Goal: Task Accomplishment & Management: Manage account settings

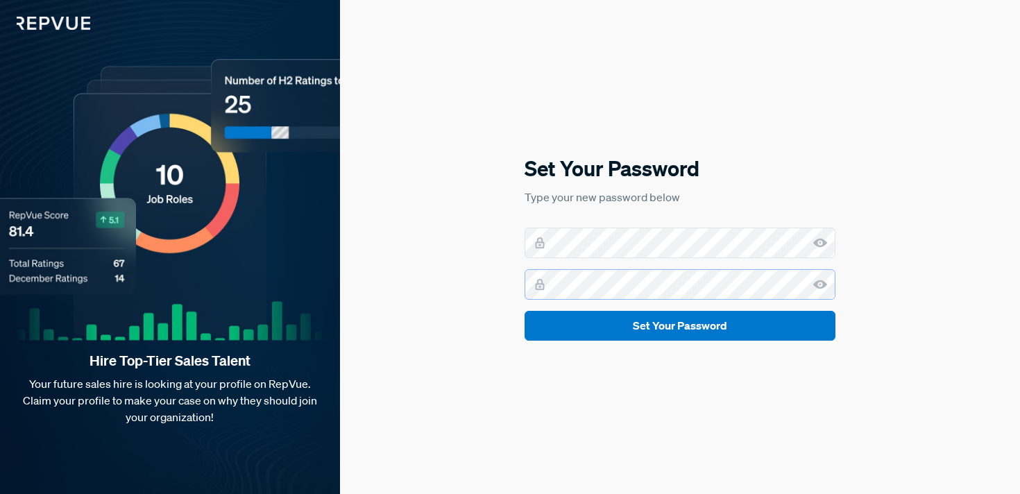
click at [525, 311] on button "Set Your Password" at bounding box center [680, 326] width 311 height 30
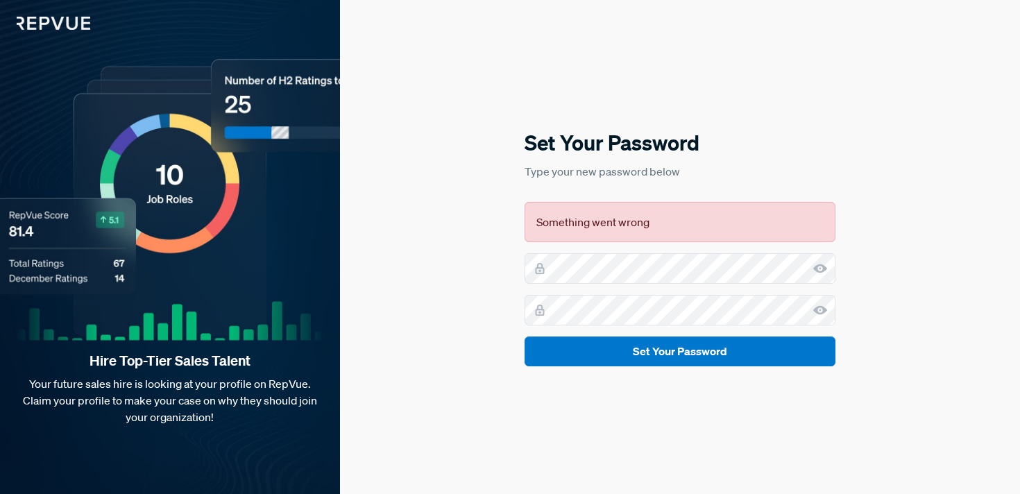
click at [611, 212] on div "Something went wrong" at bounding box center [680, 222] width 311 height 40
click at [482, 291] on div "Set Your Password Type your new password below Something went wrong Set Your Pa…" at bounding box center [680, 247] width 680 height 494
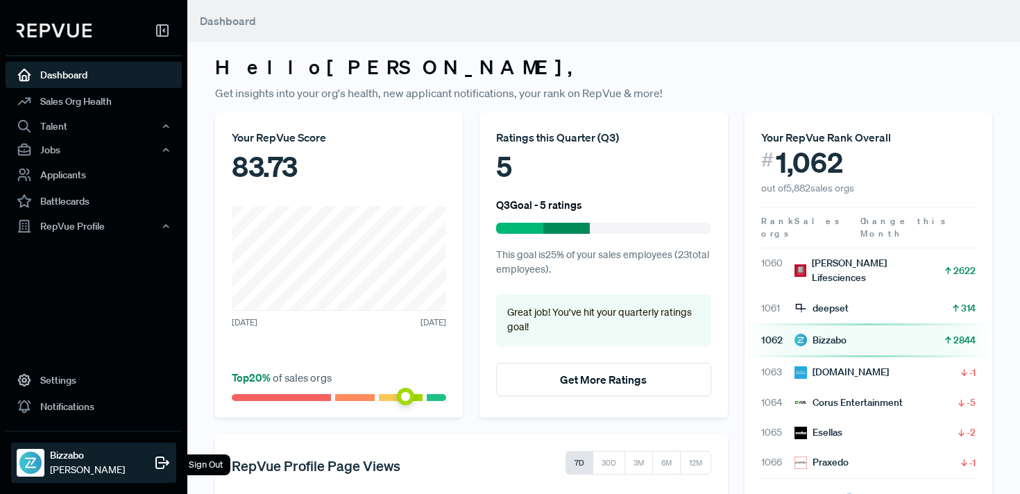
click at [80, 455] on strong "Bizzabo" at bounding box center [87, 455] width 75 height 15
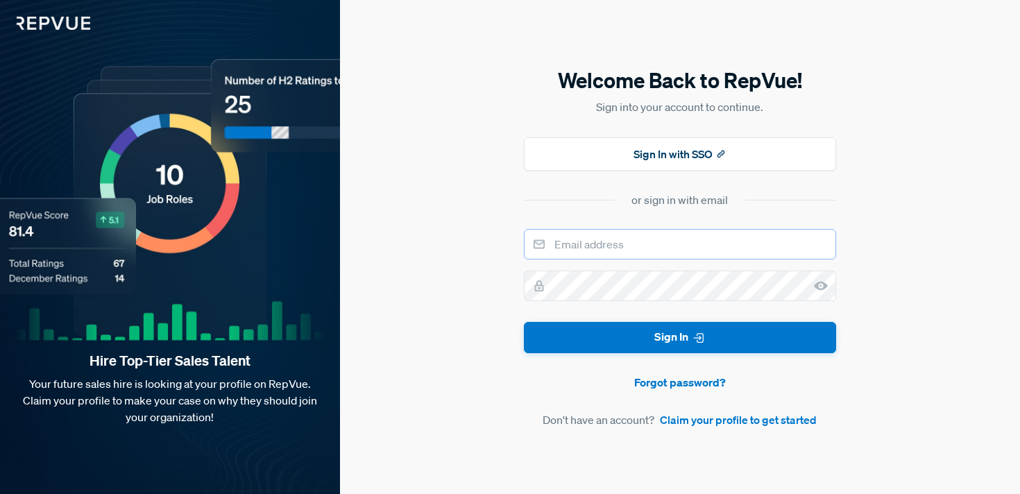
click at [586, 248] on input "email" at bounding box center [680, 244] width 312 height 31
type input "[EMAIL_ADDRESS][DOMAIN_NAME]"
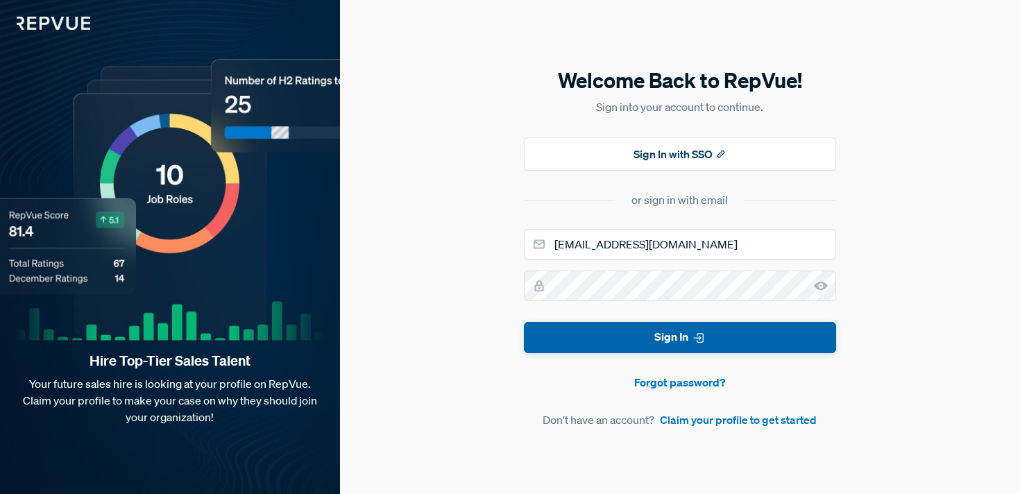
click at [606, 336] on button "Sign In" at bounding box center [680, 337] width 312 height 31
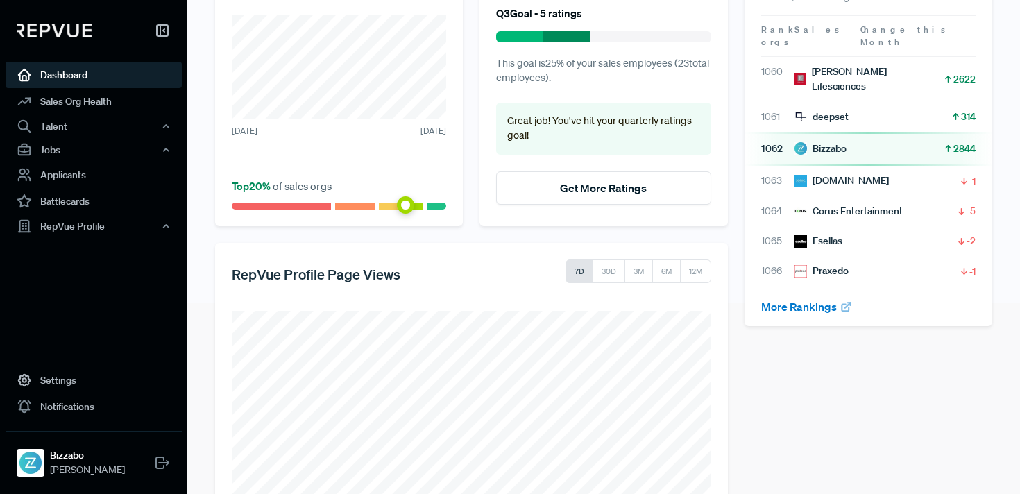
scroll to position [286, 0]
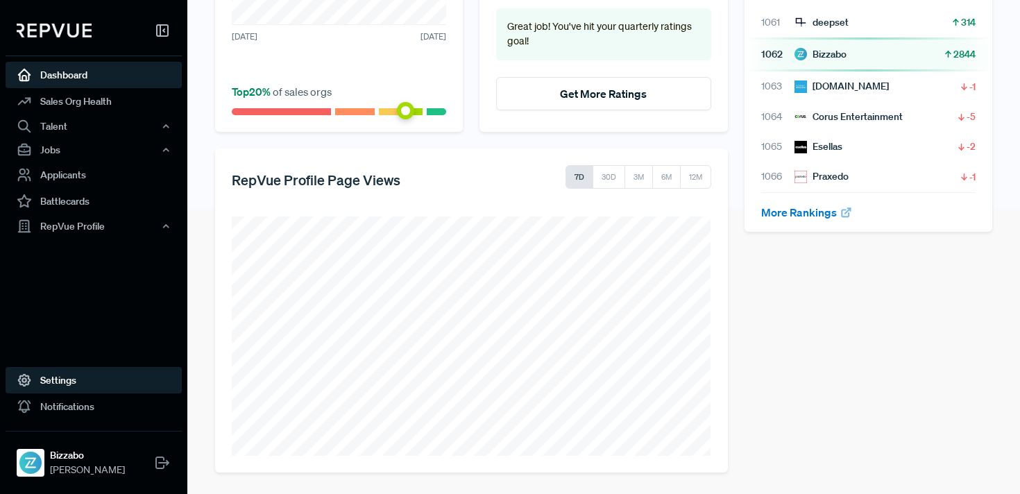
click at [72, 379] on link "Settings" at bounding box center [94, 380] width 176 height 26
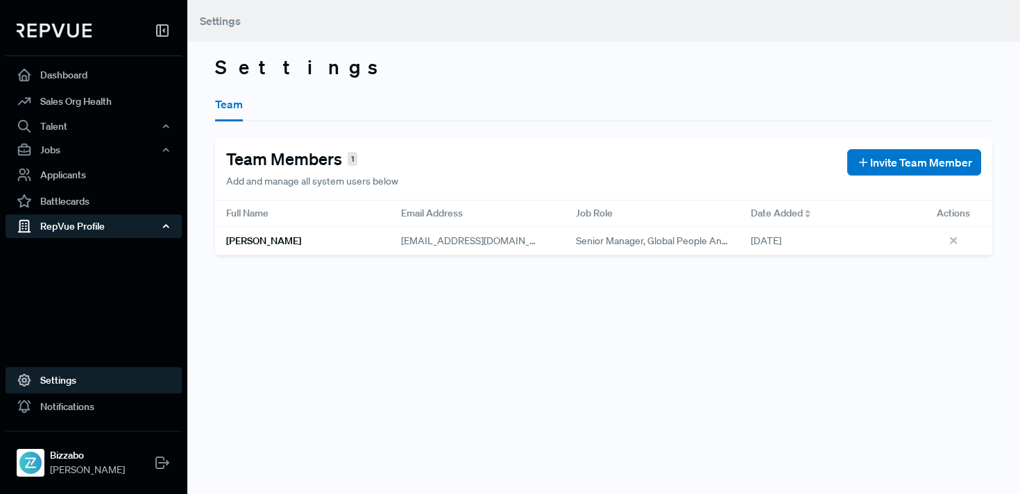
click at [108, 219] on div "RepVue Profile" at bounding box center [94, 226] width 176 height 24
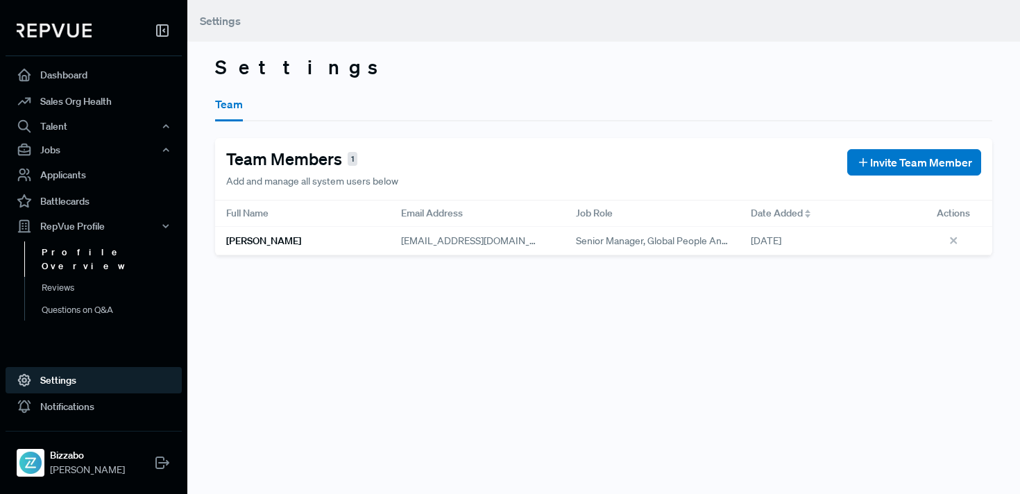
click at [85, 250] on link "Profile Overview" at bounding box center [112, 258] width 176 height 35
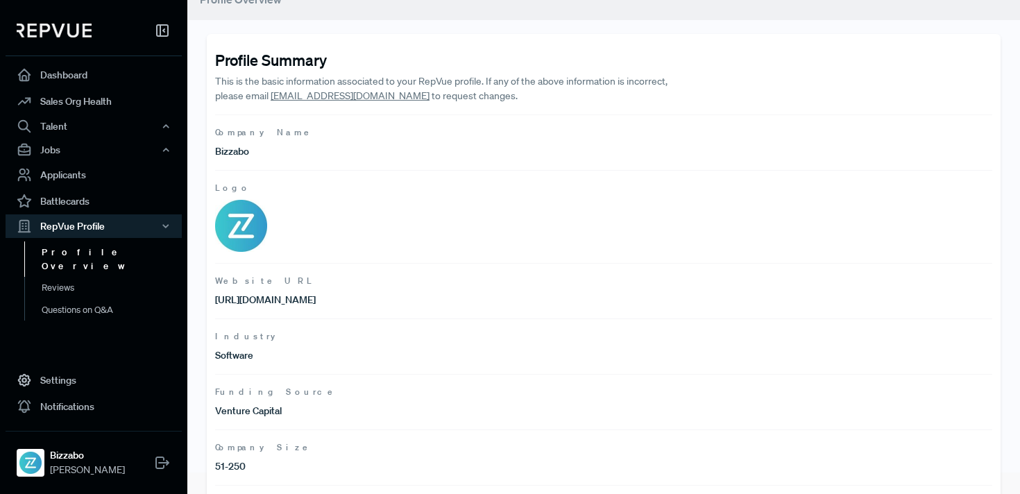
click at [276, 216] on article "Logo" at bounding box center [603, 216] width 777 height 93
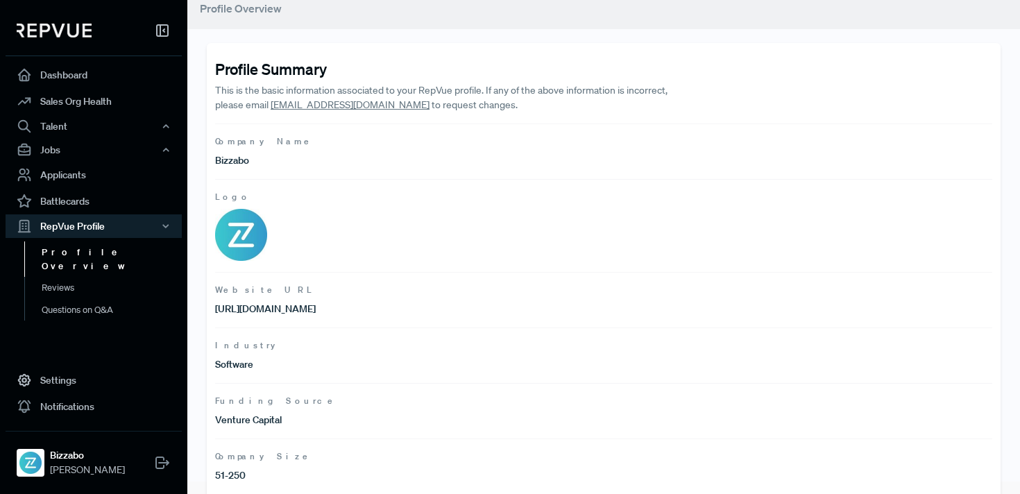
scroll to position [6, 0]
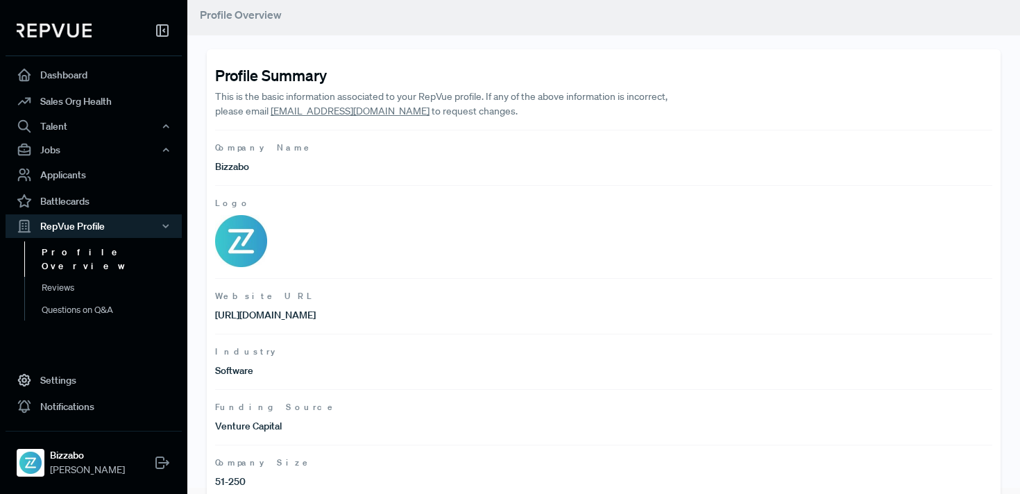
click at [318, 108] on link "[EMAIL_ADDRESS][DOMAIN_NAME]" at bounding box center [350, 111] width 159 height 12
drag, startPoint x: 366, startPoint y: 110, endPoint x: 272, endPoint y: 111, distance: 93.7
click at [272, 111] on p "This is the basic information associated to your RepVue profile. If any of the …" at bounding box center [448, 104] width 466 height 29
copy link "[EMAIL_ADDRESS][DOMAIN_NAME]"
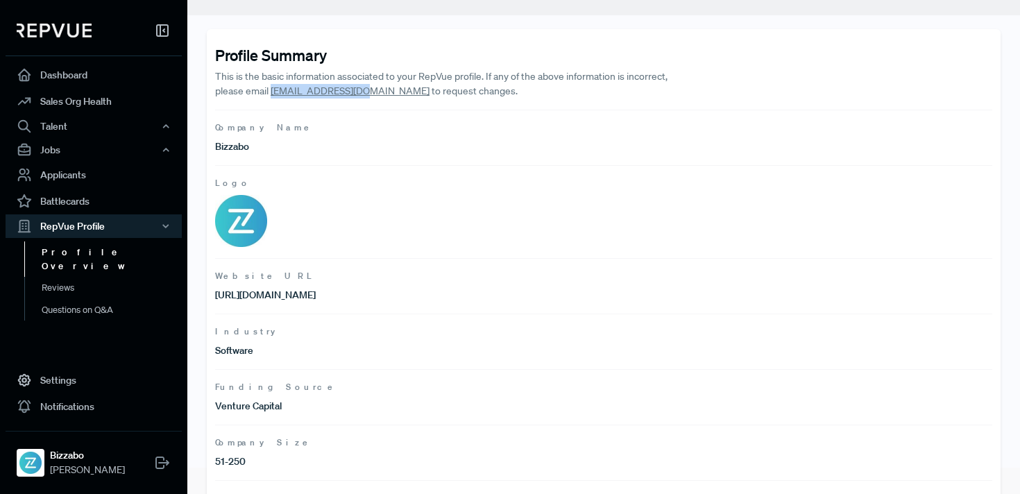
scroll to position [36, 0]
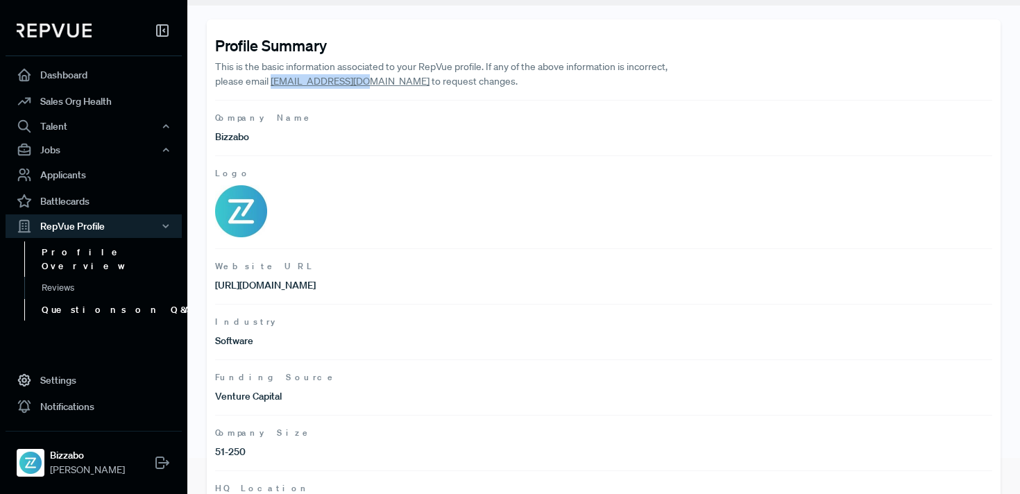
click at [85, 299] on link "Questions on Q&A" at bounding box center [112, 310] width 176 height 22
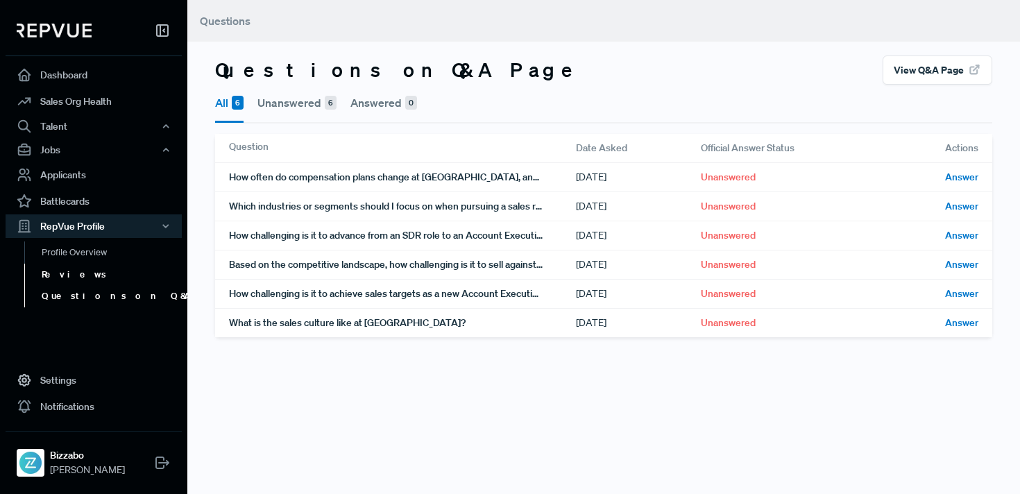
click at [65, 276] on link "Reviews" at bounding box center [112, 275] width 176 height 22
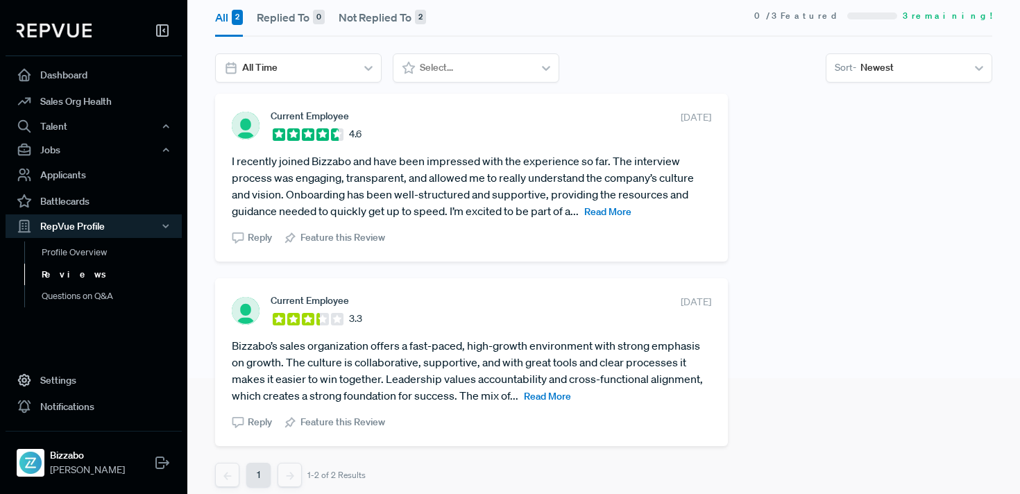
scroll to position [126, 0]
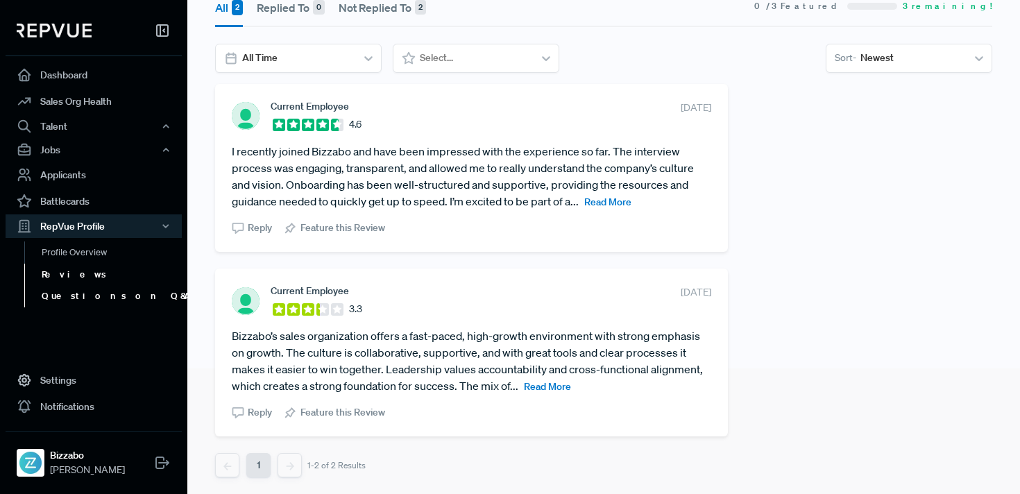
click at [99, 297] on link "Questions on Q&A" at bounding box center [112, 296] width 176 height 22
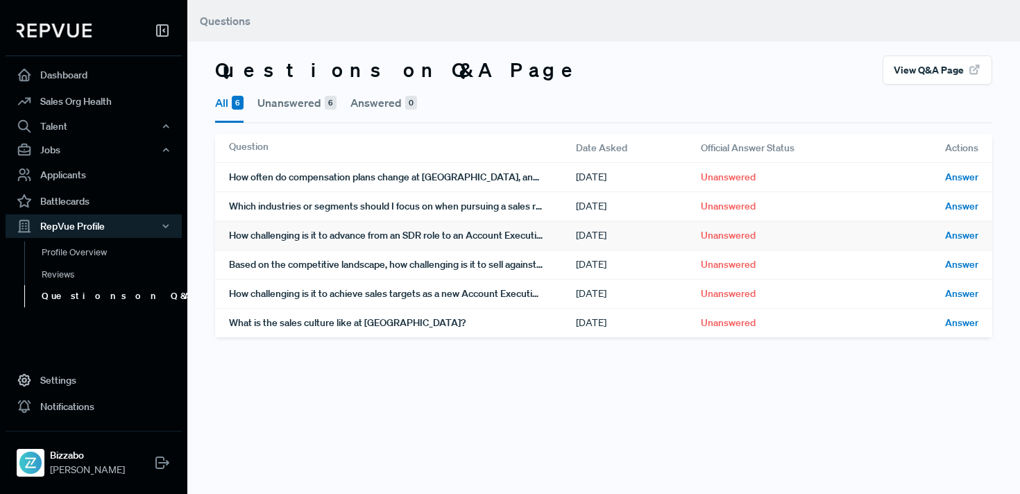
click at [420, 241] on div "How challenging is it to advance from an SDR role to an Account Executive posit…" at bounding box center [402, 235] width 347 height 28
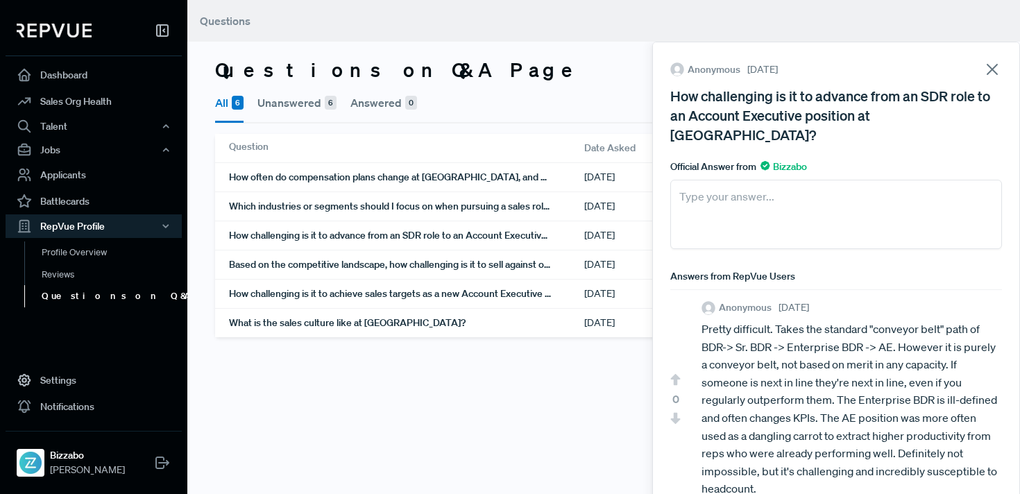
scroll to position [6, 0]
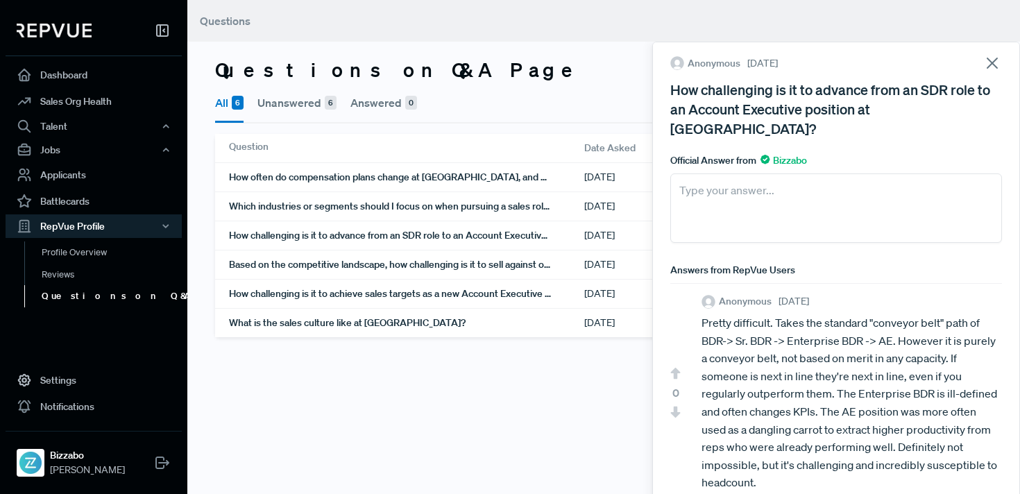
click at [500, 434] on main "Questions Questions on Q&A Page View Q&A Page All 6 Unanswered 6 Answered 0 Que…" at bounding box center [603, 247] width 833 height 494
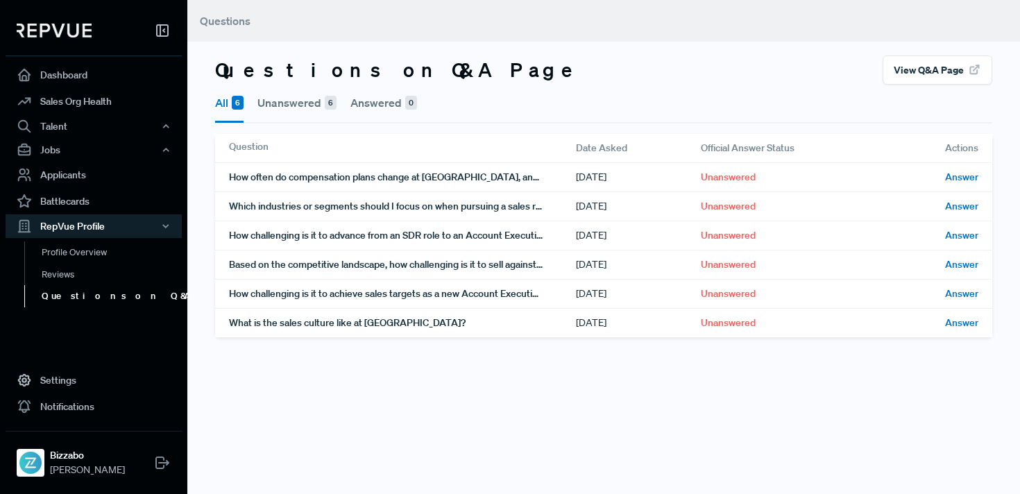
scroll to position [0, 0]
click at [84, 248] on link "Profile Overview" at bounding box center [112, 258] width 176 height 35
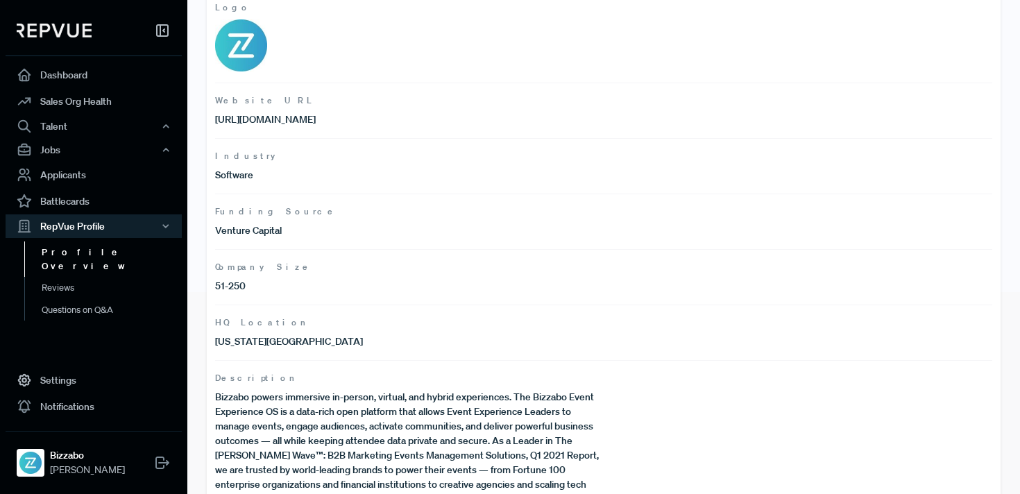
scroll to position [271, 0]
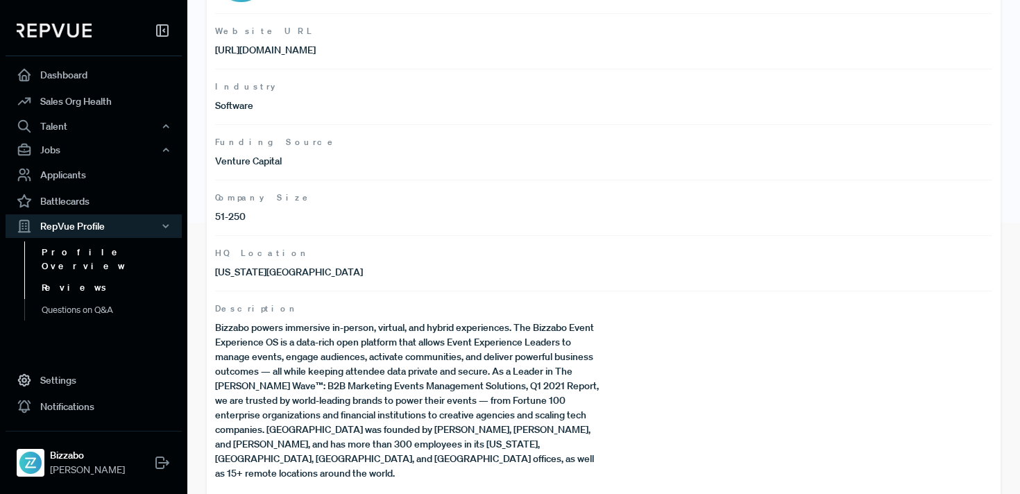
click at [68, 280] on link "Reviews" at bounding box center [112, 288] width 176 height 22
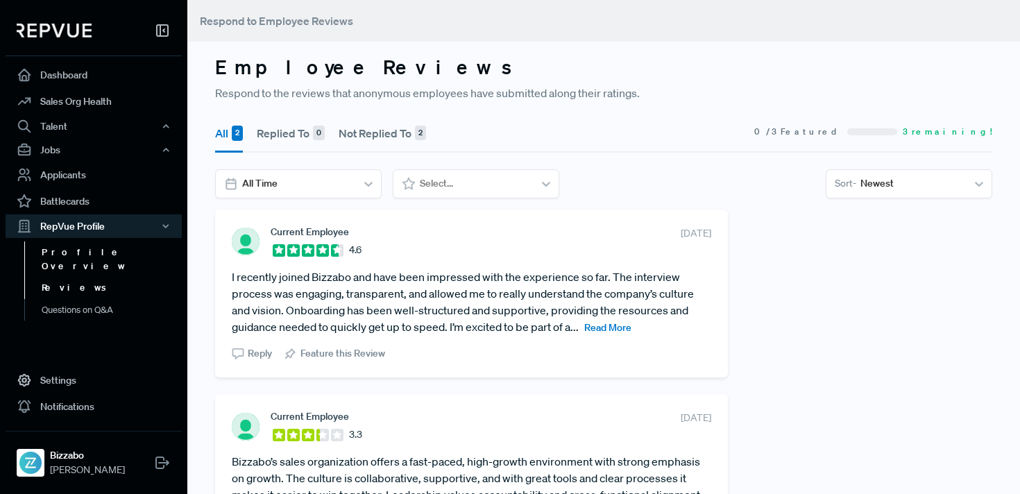
scroll to position [126, 0]
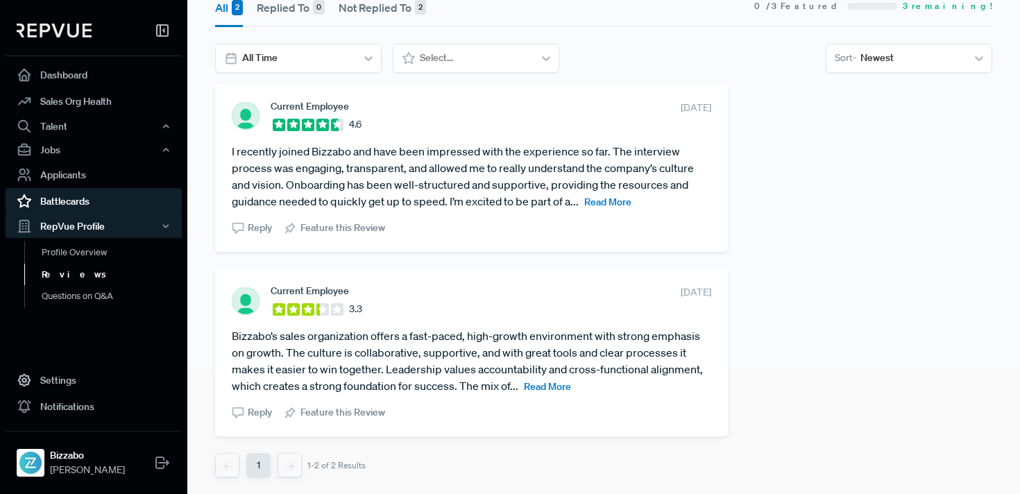
click at [130, 198] on link "Battlecards" at bounding box center [94, 201] width 176 height 26
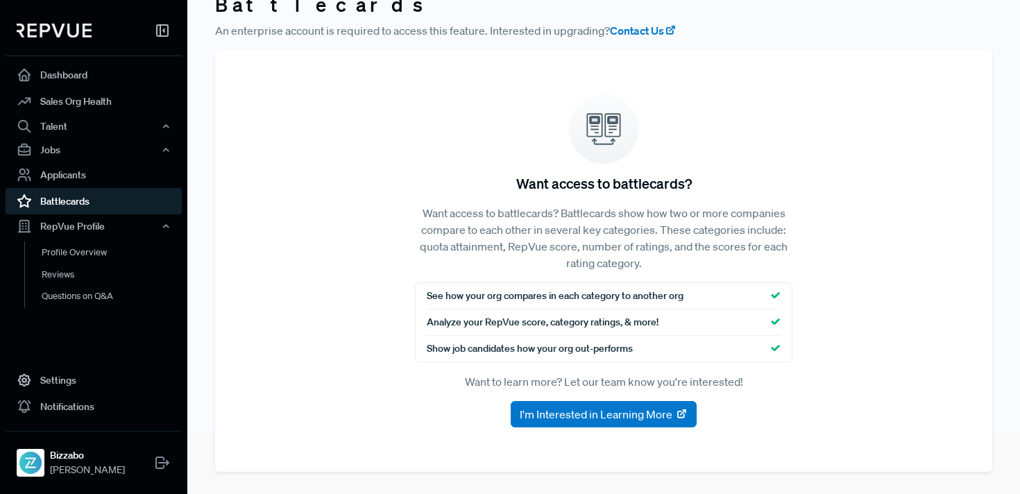
scroll to position [62, 0]
click at [119, 176] on link "Applicants" at bounding box center [94, 175] width 176 height 26
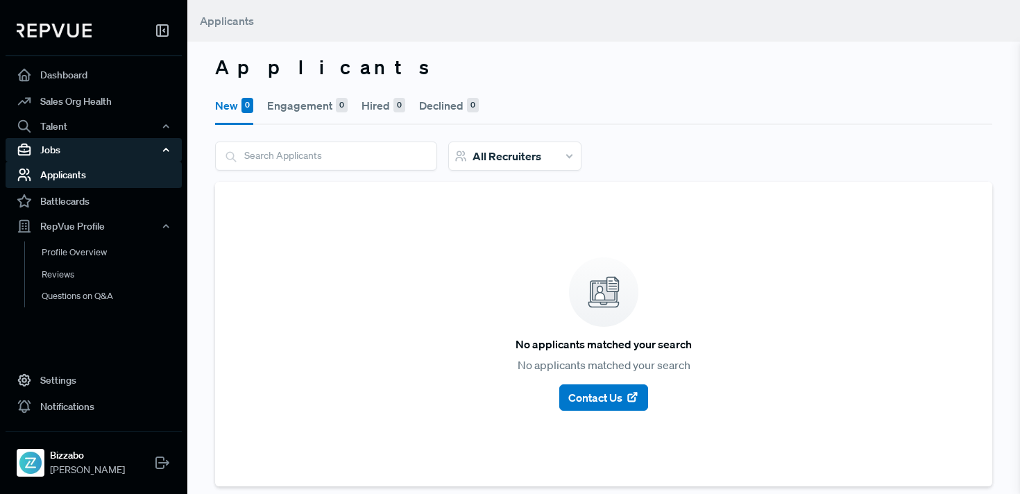
click at [119, 151] on div "Jobs" at bounding box center [94, 150] width 176 height 24
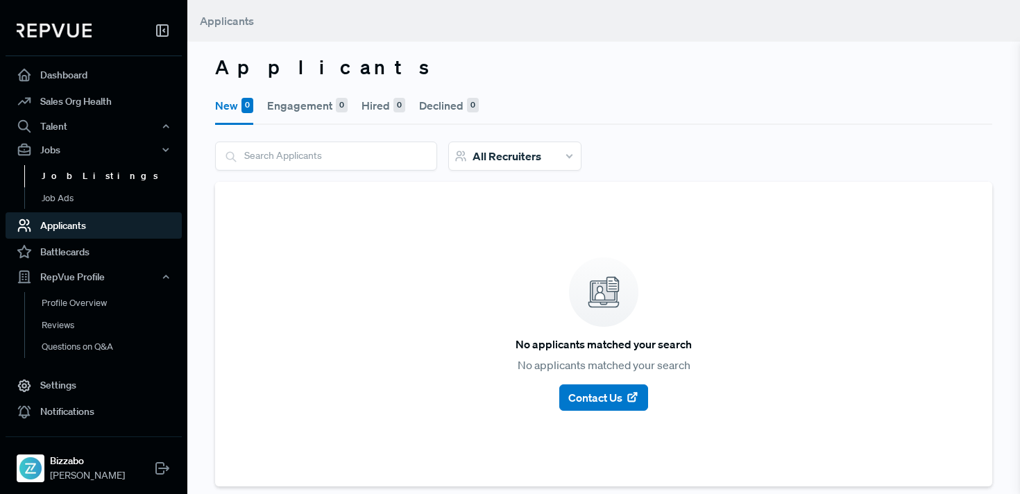
click at [87, 171] on link "Job Listings" at bounding box center [112, 176] width 176 height 22
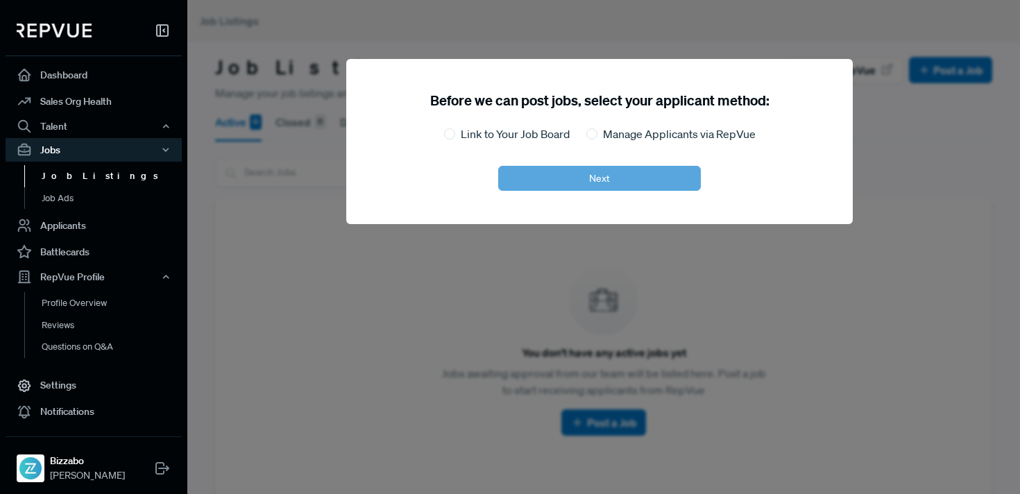
click at [552, 136] on label "Link to Your Job Board" at bounding box center [515, 134] width 109 height 17
click at [455, 136] on input "Link to Your Job Board" at bounding box center [449, 133] width 11 height 11
radio input "true"
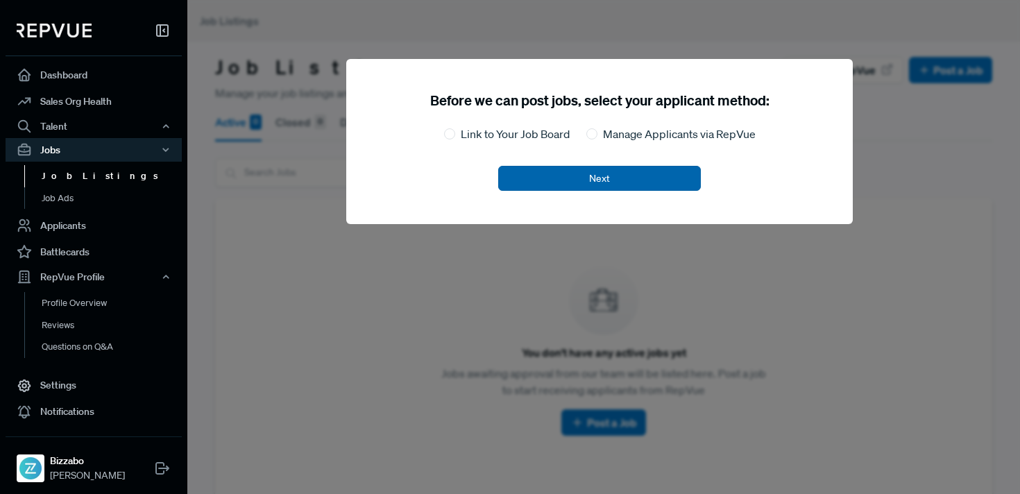
click at [575, 177] on button "Next" at bounding box center [599, 178] width 203 height 25
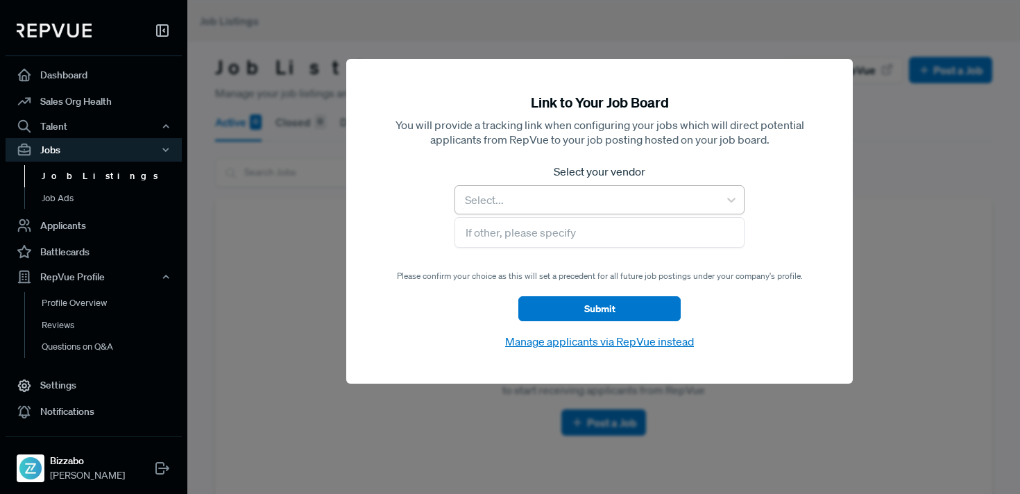
click at [558, 192] on div at bounding box center [587, 199] width 250 height 19
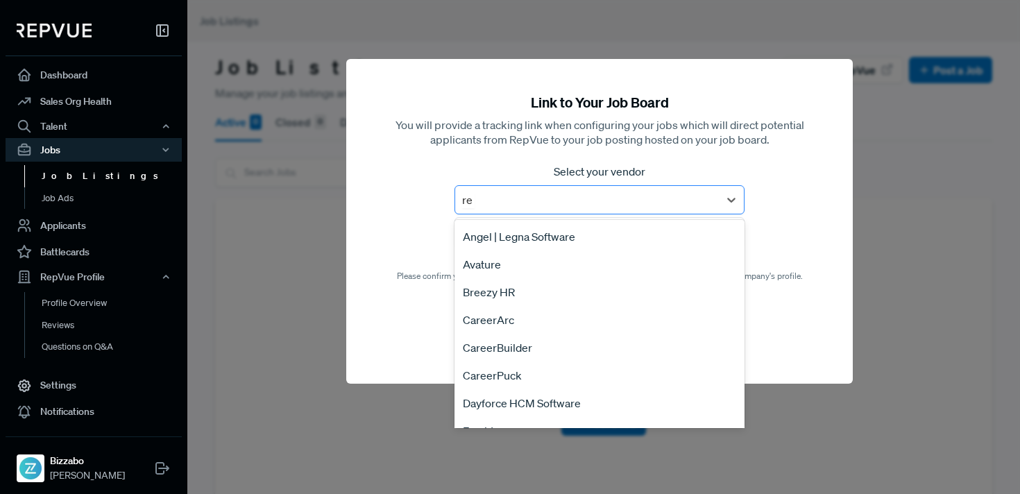
type input "r"
type input "com"
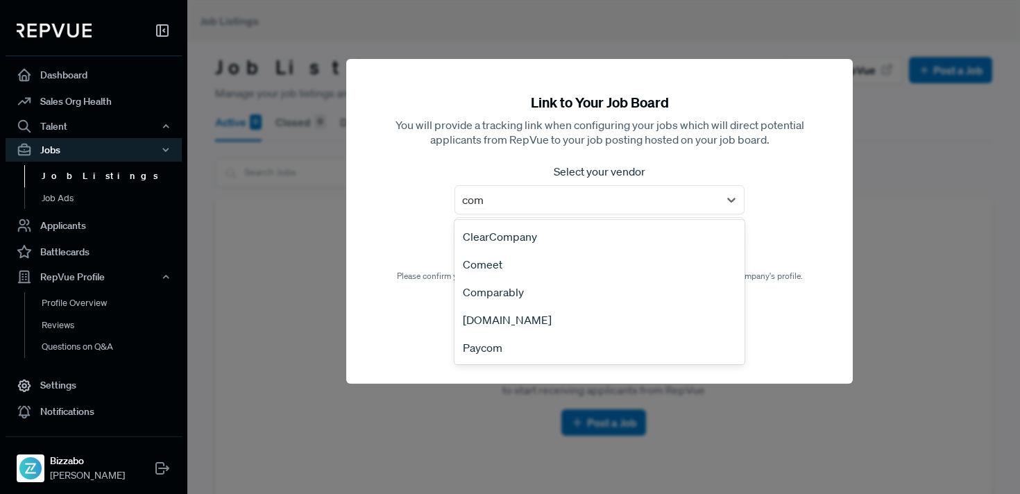
click at [550, 260] on div "Comeet" at bounding box center [599, 264] width 290 height 28
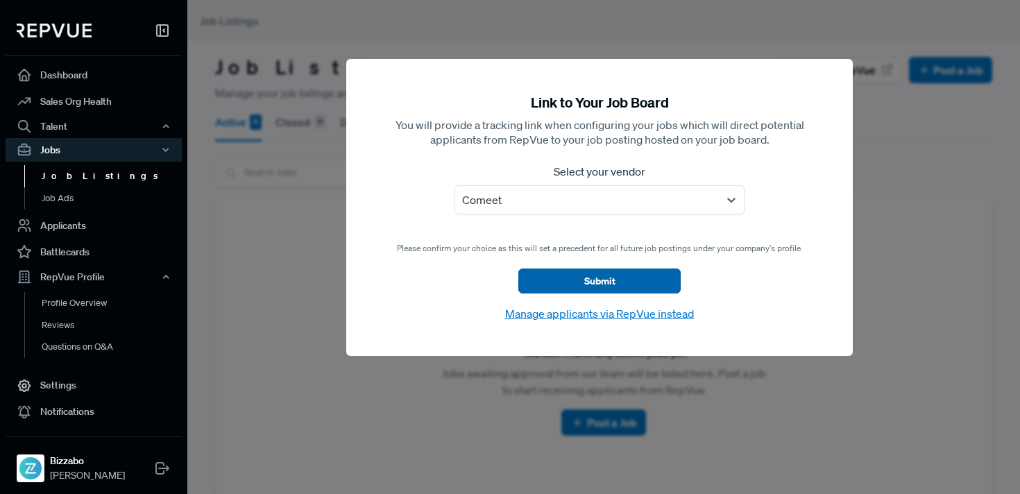
click at [586, 283] on button "Submit" at bounding box center [599, 281] width 162 height 25
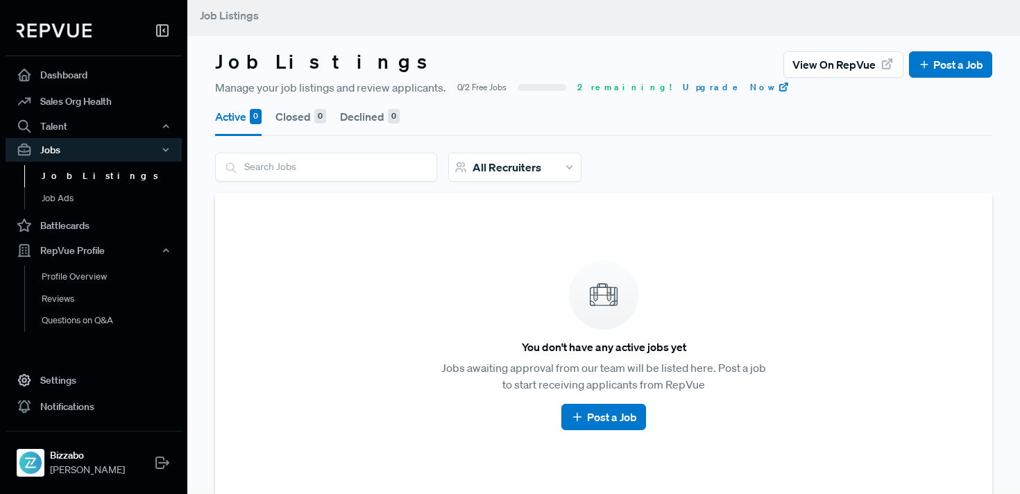
scroll to position [4, 0]
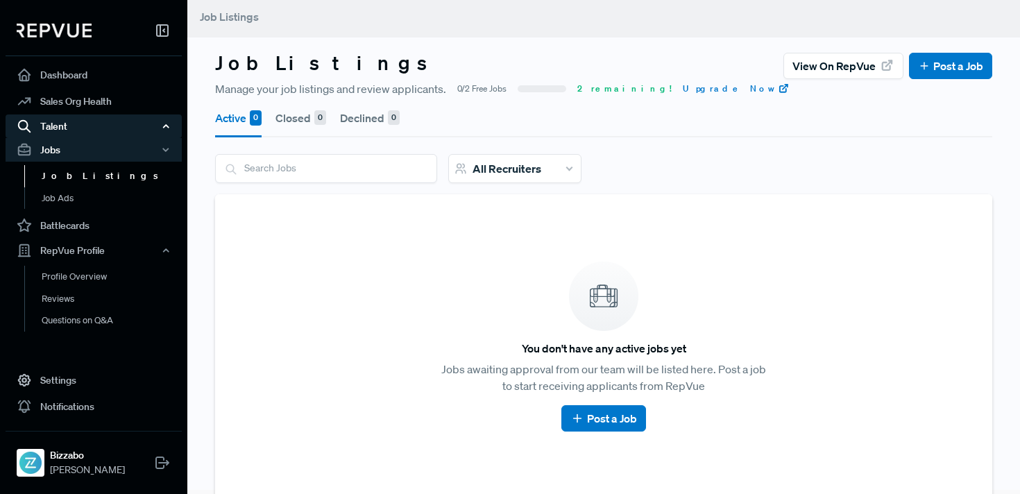
click at [107, 123] on div "Talent" at bounding box center [94, 126] width 176 height 24
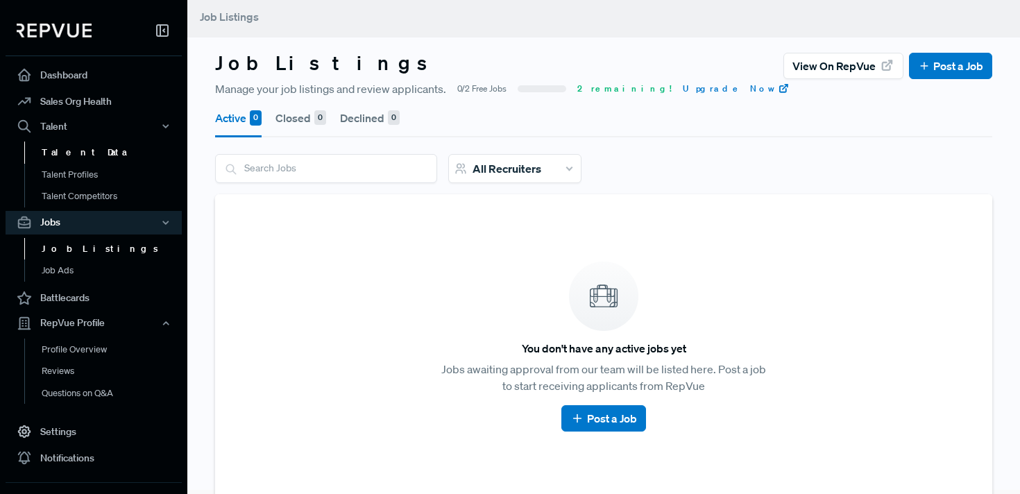
click at [90, 155] on link "Talent Data" at bounding box center [112, 153] width 176 height 22
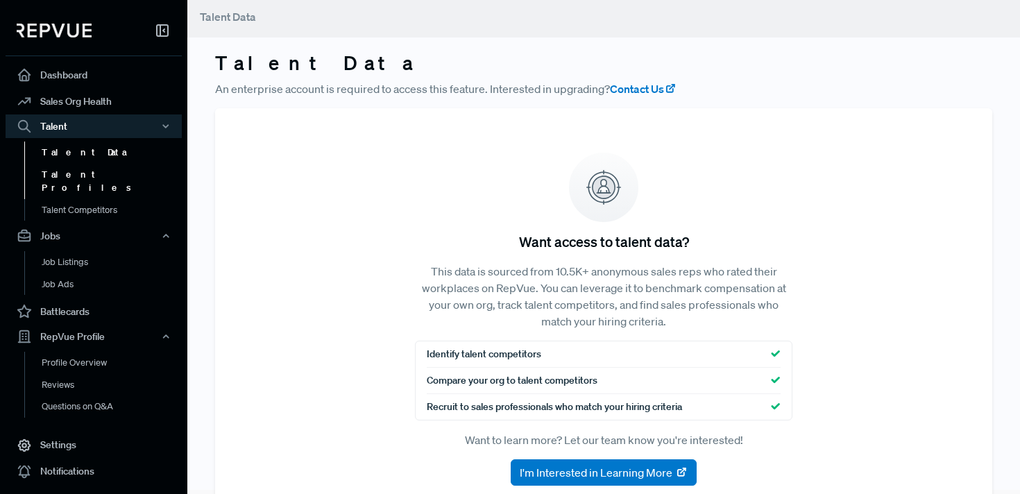
click at [85, 173] on link "Talent Profiles" at bounding box center [112, 181] width 176 height 35
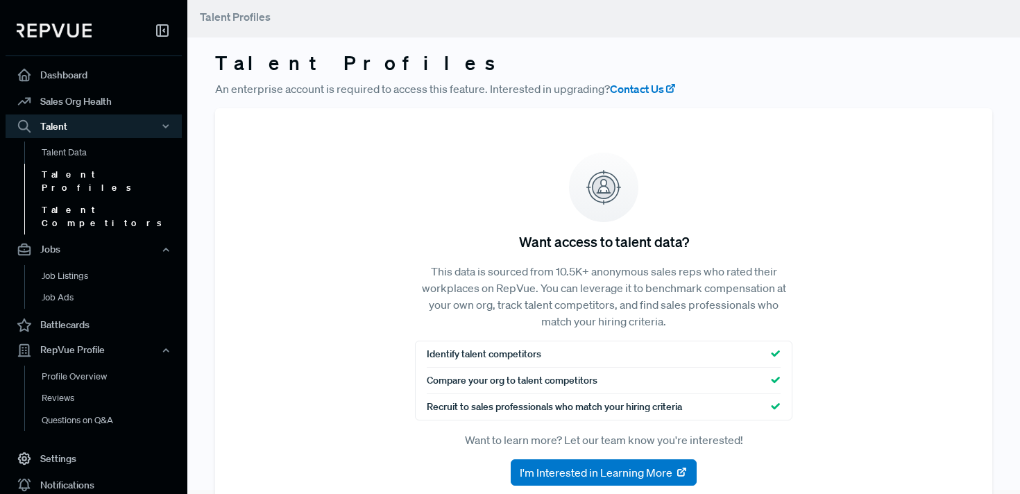
click at [85, 199] on link "Talent Competitors" at bounding box center [112, 216] width 176 height 35
